Goal: Information Seeking & Learning: Find specific page/section

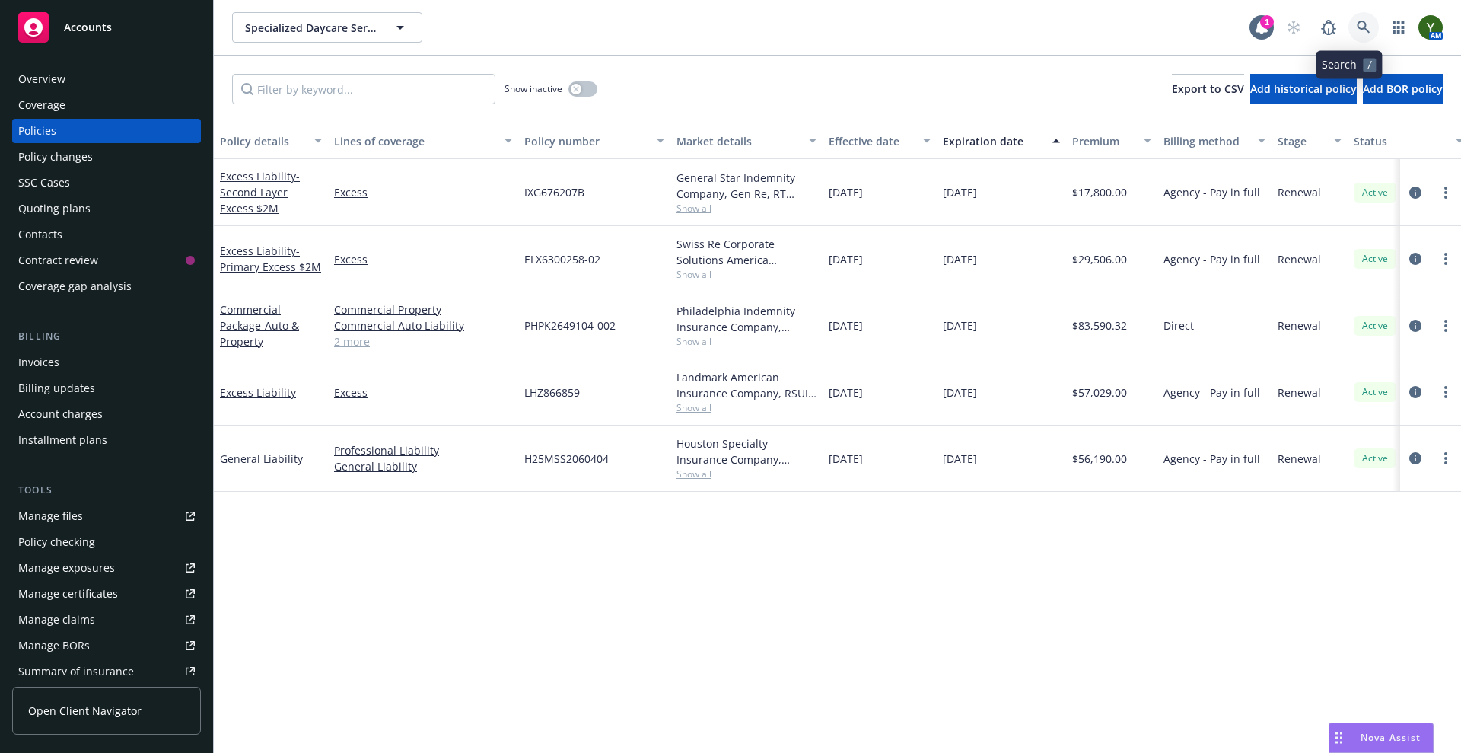
click at [1349, 22] on link at bounding box center [1364, 27] width 30 height 30
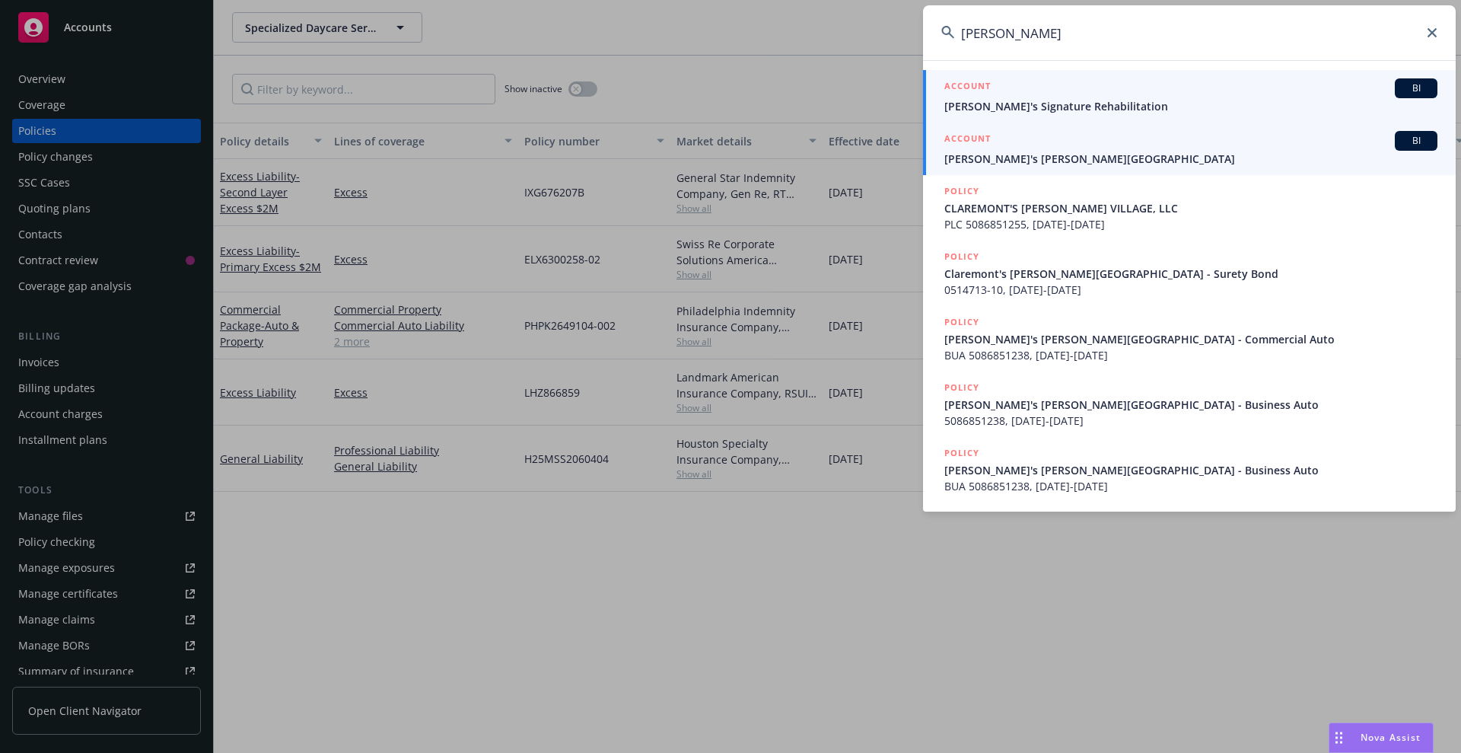
type input "[PERSON_NAME]"
click at [1121, 133] on div "ACCOUNT BI" at bounding box center [1191, 141] width 493 height 20
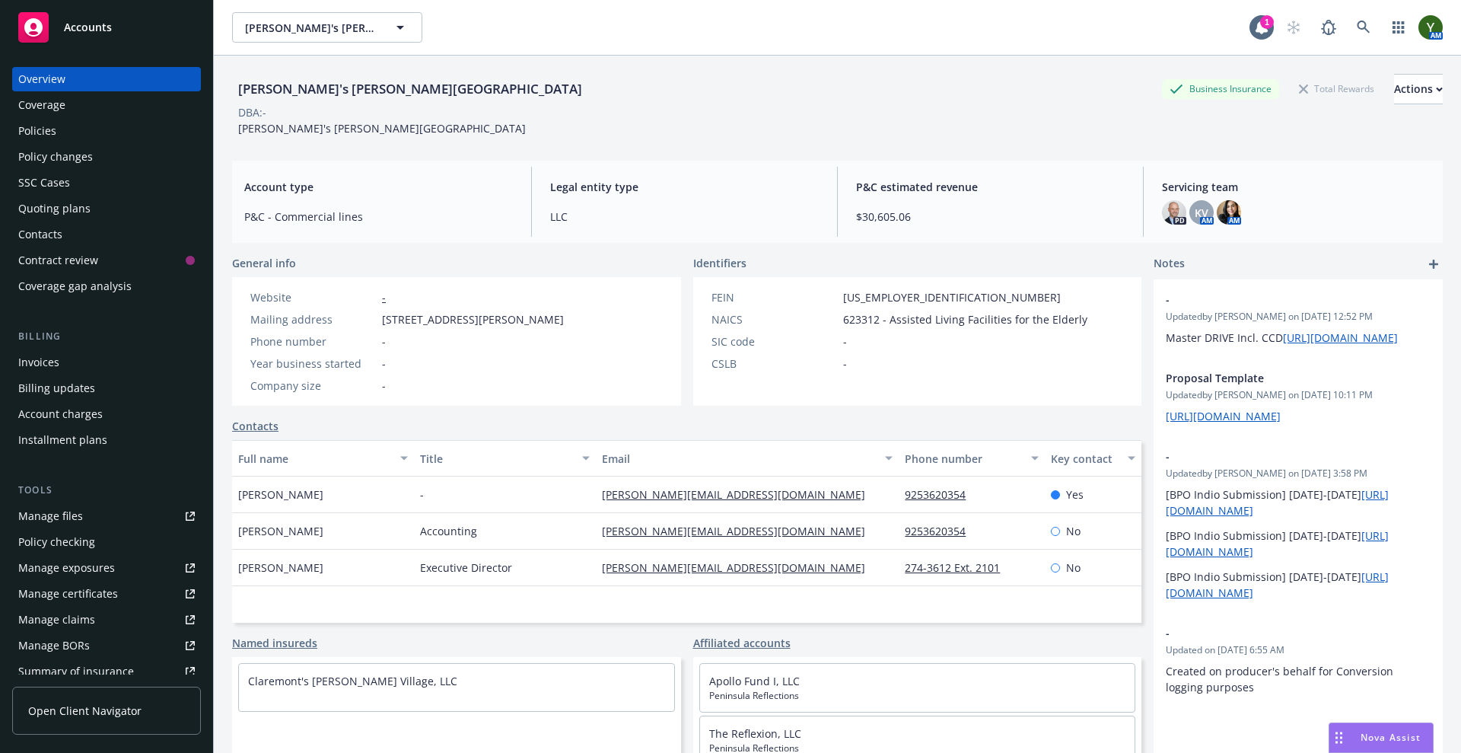
click at [59, 128] on div "Policies" at bounding box center [106, 131] width 177 height 24
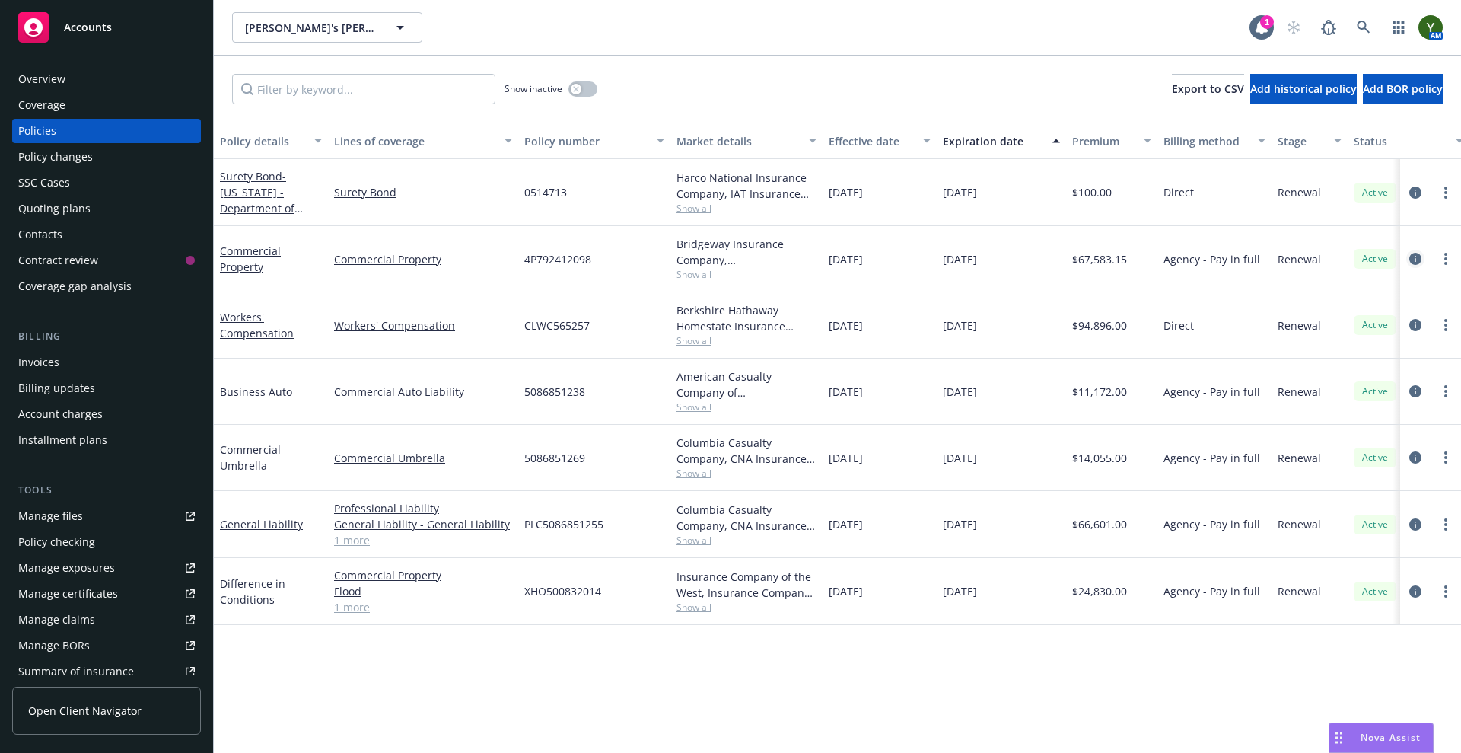
click at [1412, 256] on icon "circleInformation" at bounding box center [1416, 259] width 12 height 12
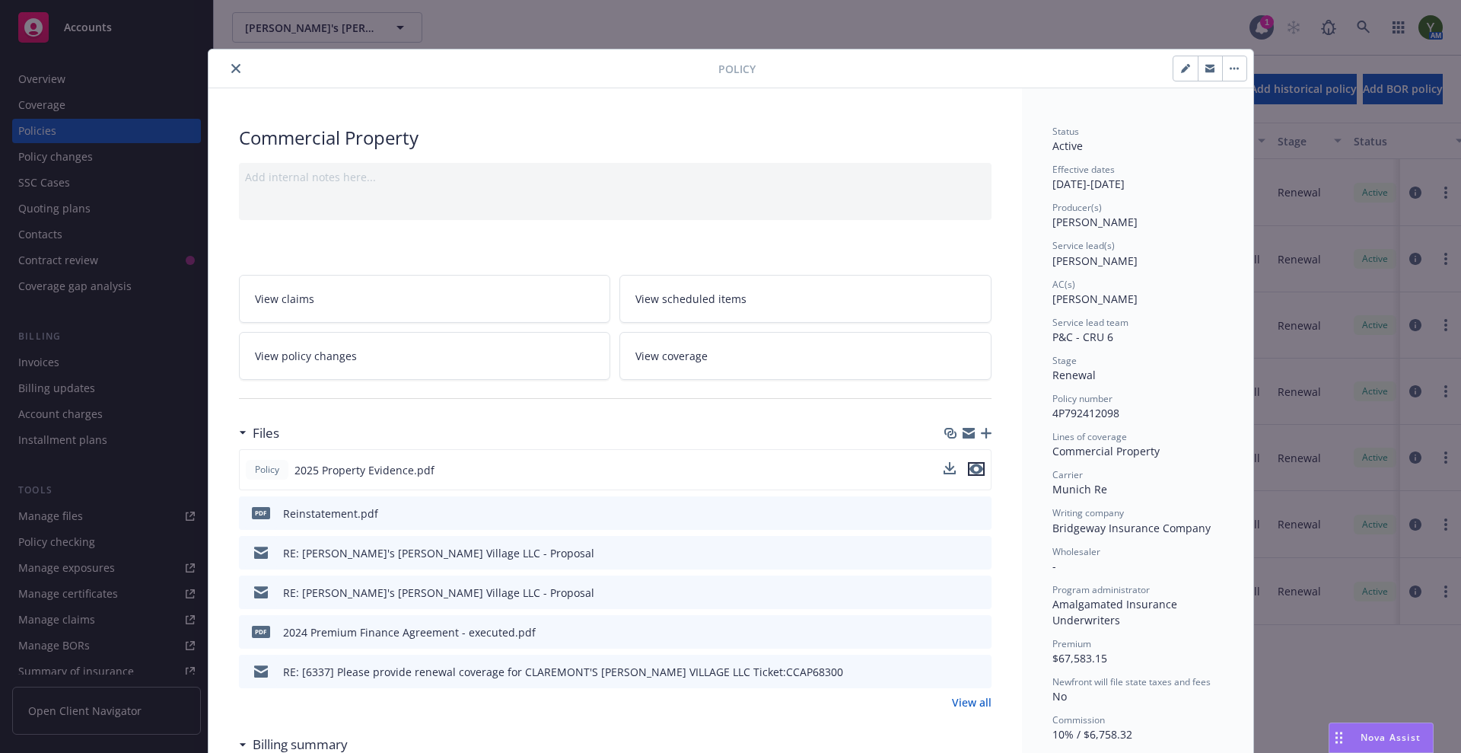
click at [970, 469] on icon "preview file" at bounding box center [977, 469] width 14 height 11
click at [229, 73] on button "close" at bounding box center [236, 68] width 18 height 18
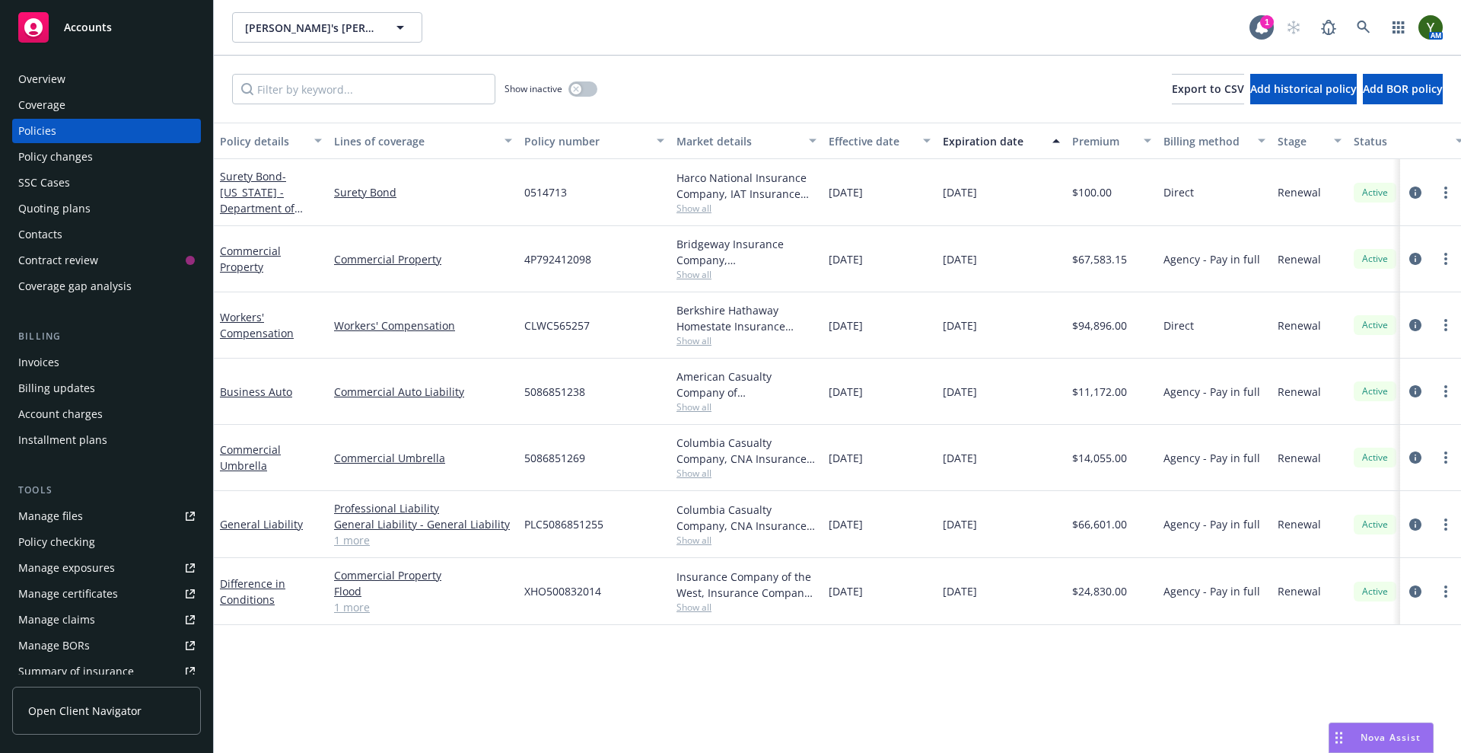
click at [98, 218] on div "Quoting plans" at bounding box center [106, 208] width 177 height 24
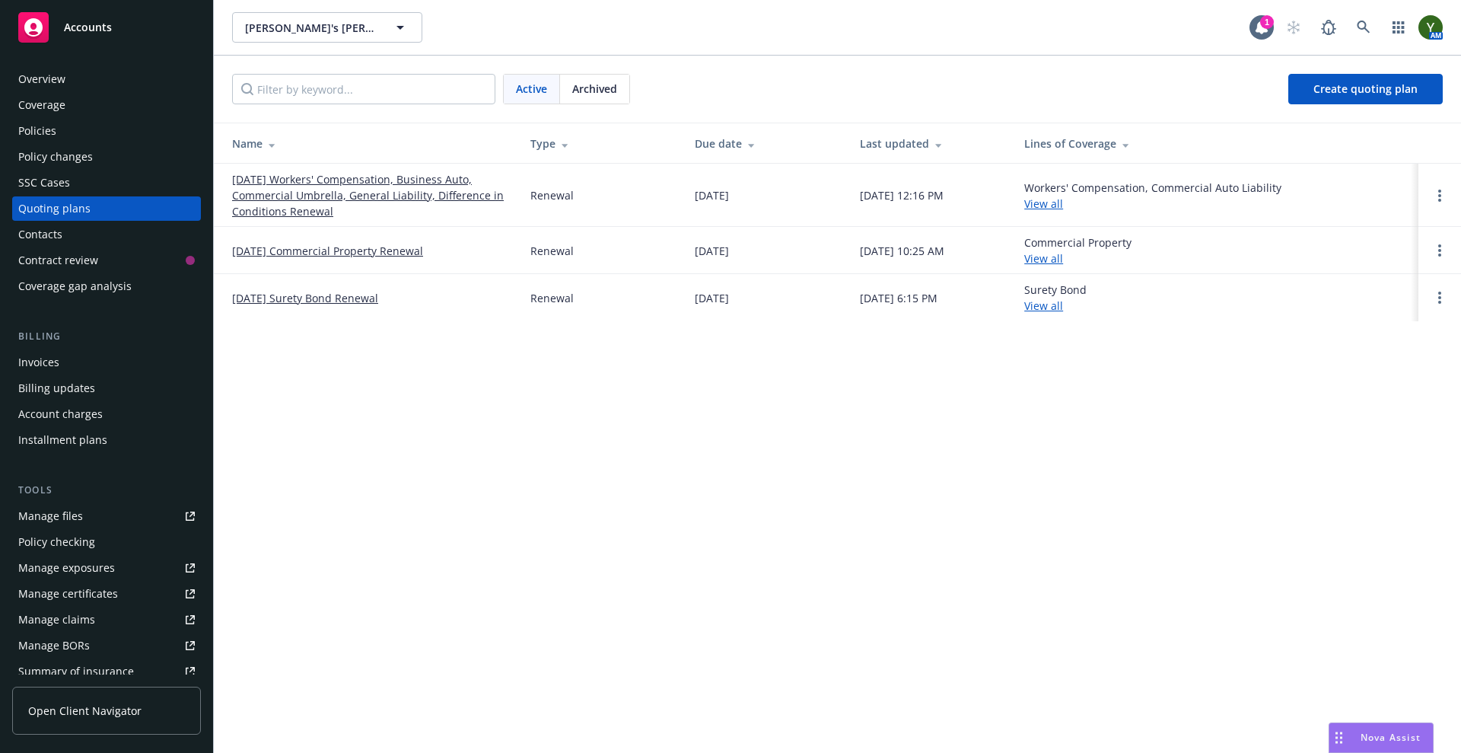
click at [40, 223] on div "Contacts" at bounding box center [40, 234] width 44 height 24
